Goal: Task Accomplishment & Management: Manage account settings

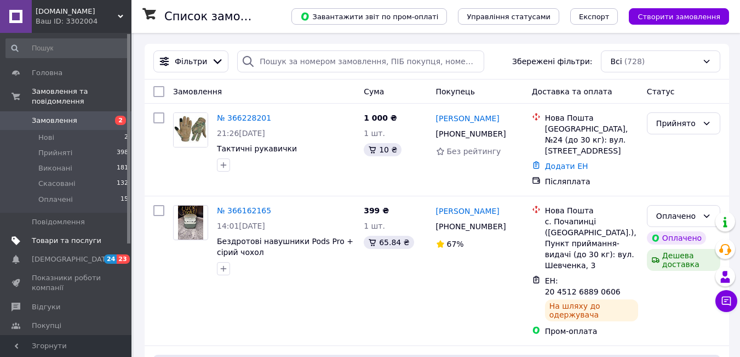
click at [69, 236] on span "Товари та послуги" at bounding box center [67, 241] width 70 height 10
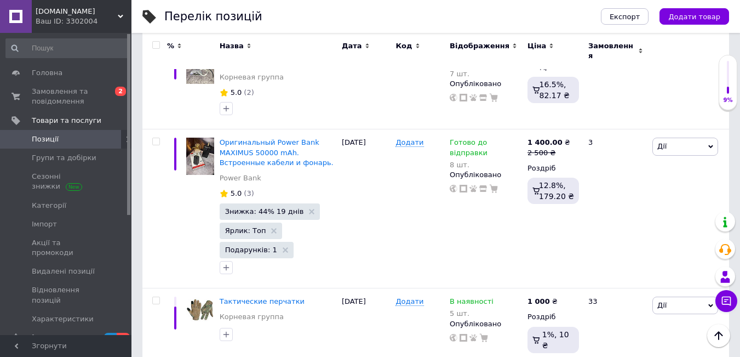
scroll to position [5370, 0]
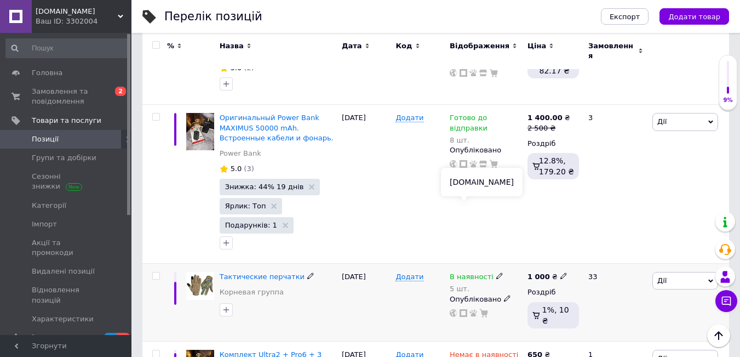
click at [463, 309] on icon at bounding box center [464, 313] width 8 height 8
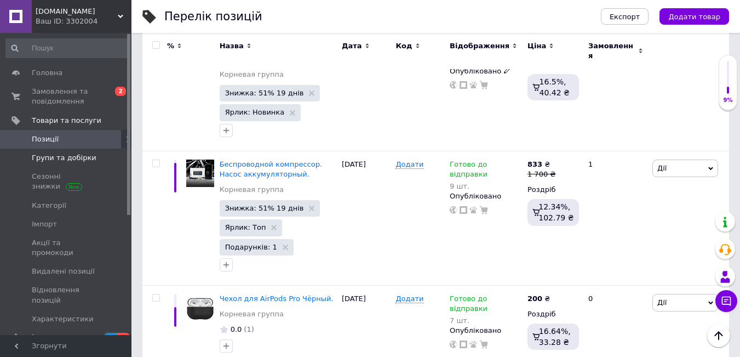
scroll to position [3836, 0]
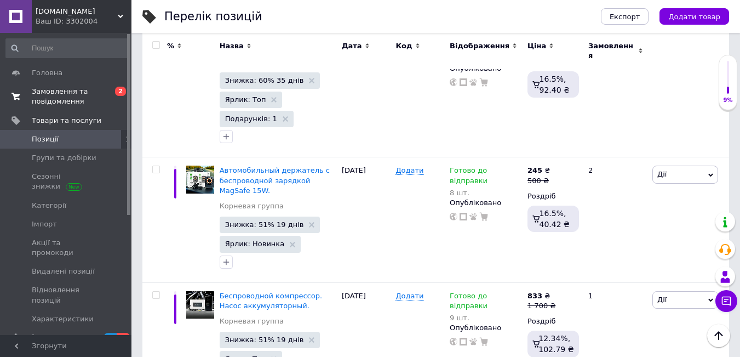
click at [68, 97] on span "Замовлення та повідомлення" at bounding box center [67, 97] width 70 height 20
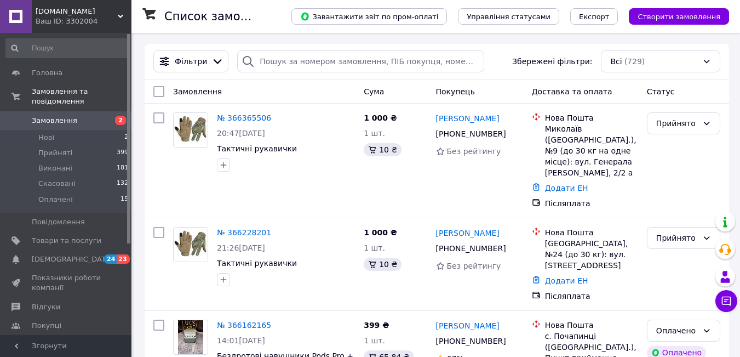
scroll to position [256, 0]
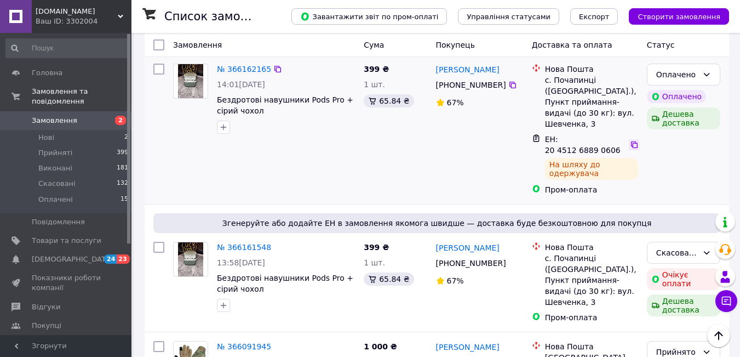
click at [630, 140] on icon at bounding box center [634, 144] width 9 height 9
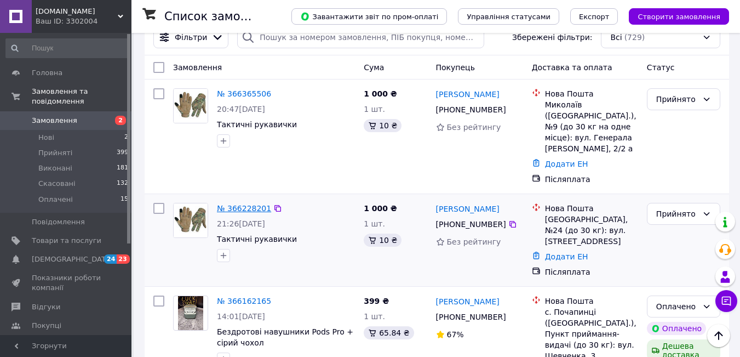
scroll to position [0, 0]
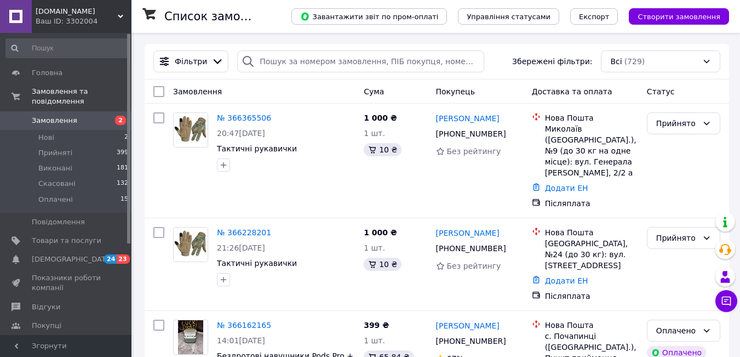
click at [66, 116] on span "Замовлення" at bounding box center [54, 121] width 45 height 10
drag, startPoint x: 338, startPoint y: 22, endPoint x: 302, endPoint y: 12, distance: 37.1
click at [270, 12] on div "Список замовлень" at bounding box center [216, 16] width 105 height 33
